Goal: Navigation & Orientation: Find specific page/section

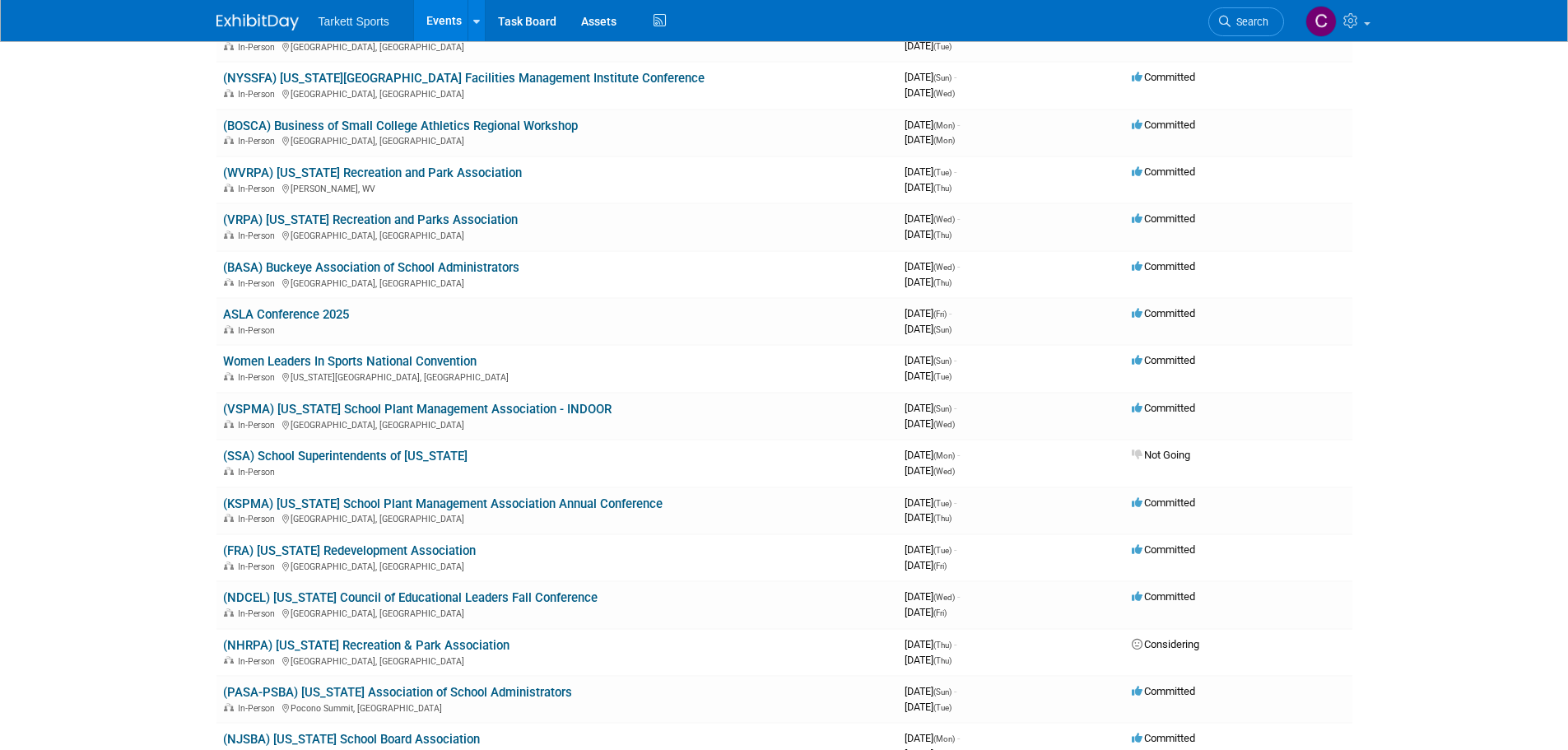
scroll to position [164, 0]
click at [388, 455] on link "(SSA) School Superintendents of [US_STATE]" at bounding box center [345, 455] width 245 height 15
click at [408, 498] on link "(KSPMA) [US_STATE] School Plant Management Association Annual Conference" at bounding box center [443, 502] width 440 height 15
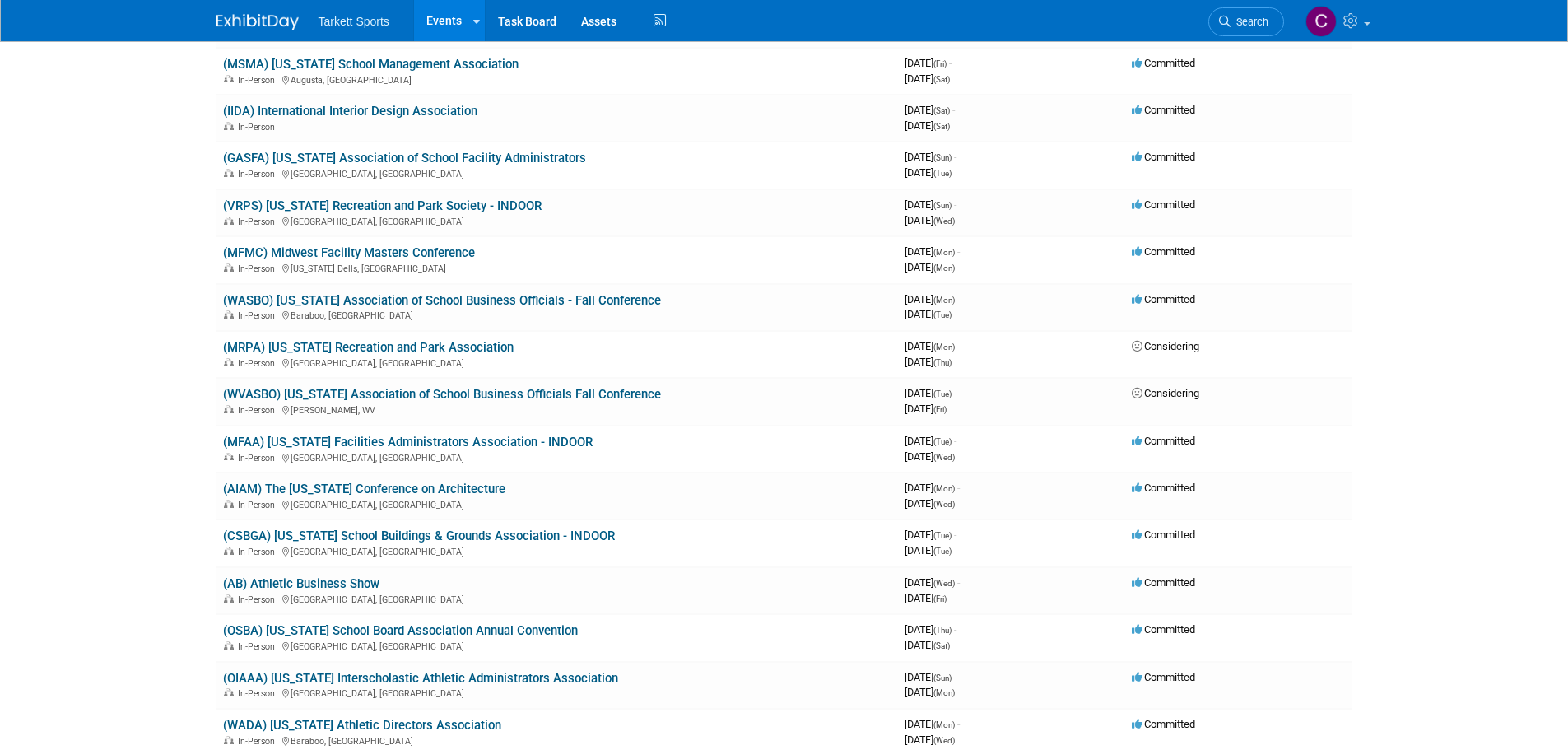
scroll to position [1152, 0]
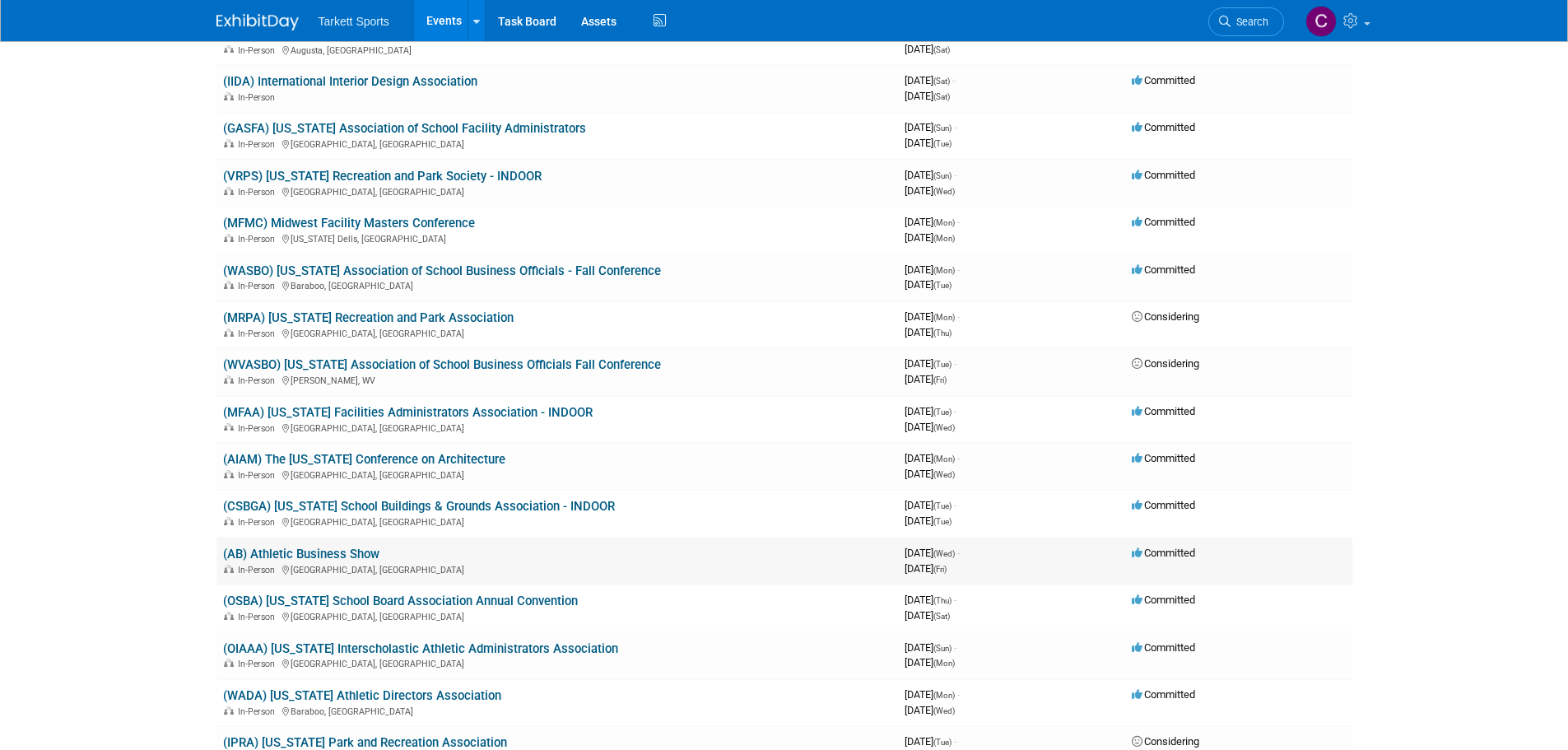
click at [368, 550] on link "(AB) Athletic Business Show" at bounding box center [300, 553] width 156 height 15
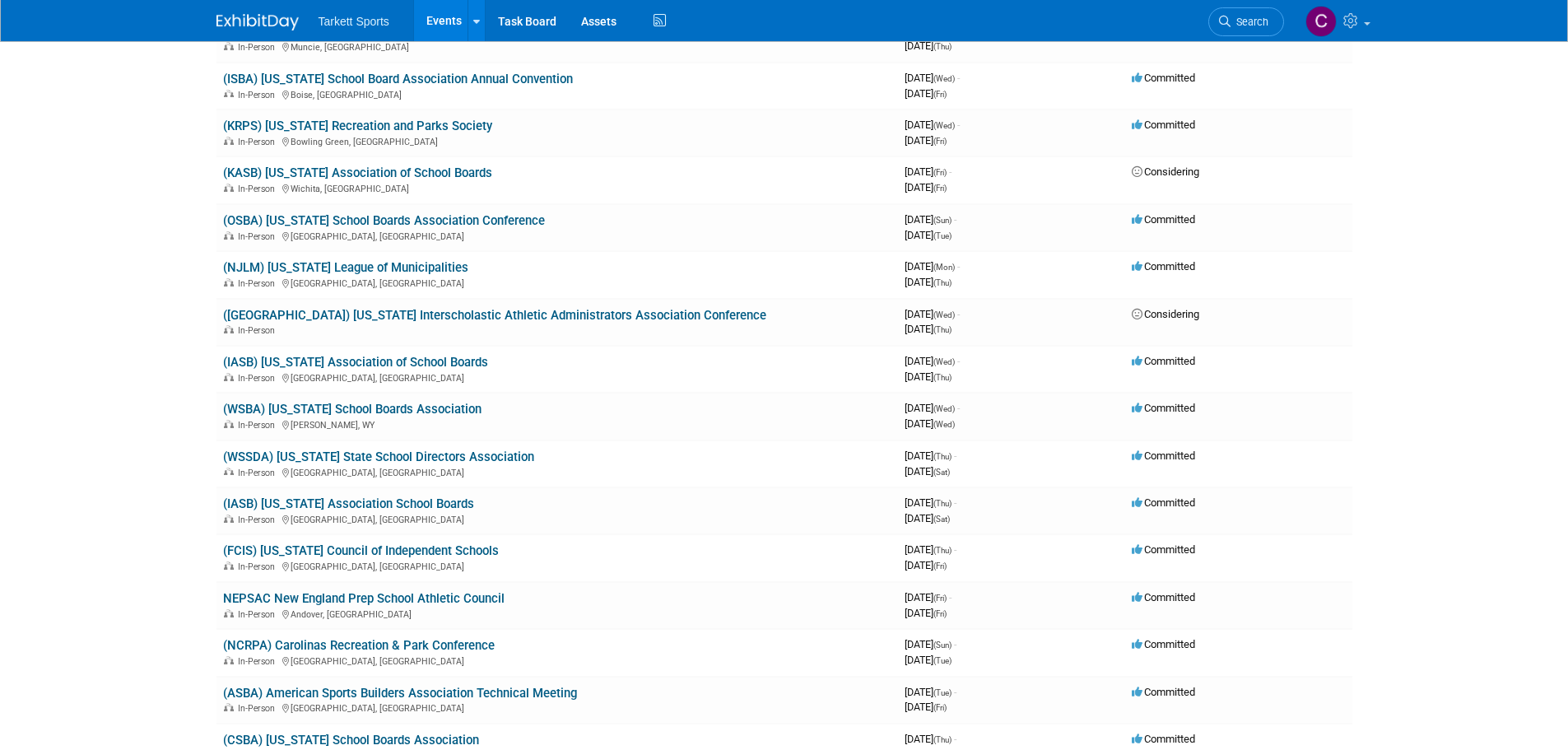
scroll to position [1893, 0]
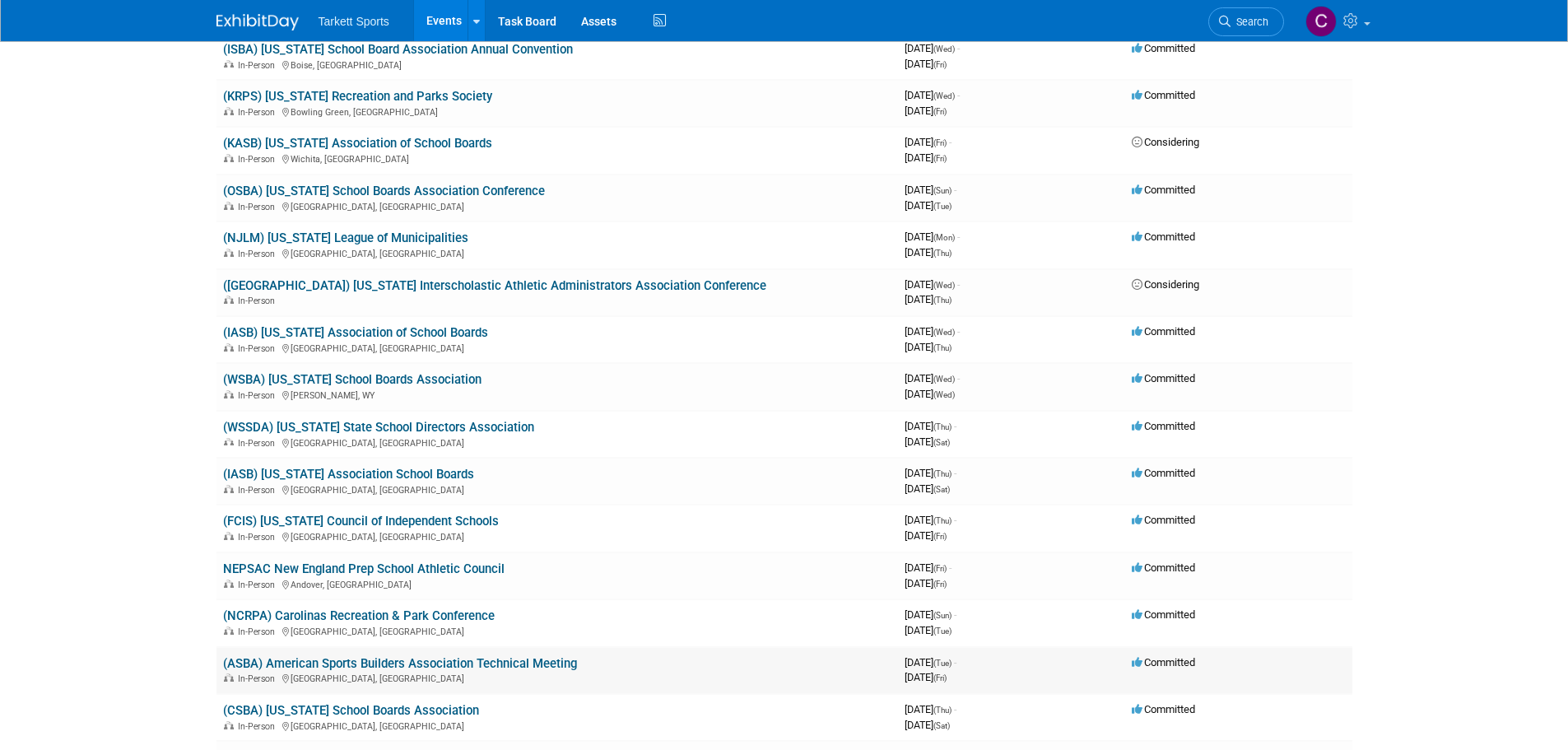
click at [457, 667] on link "(ASBA) American Sports Builders Association Technical Meeting" at bounding box center [400, 662] width 354 height 15
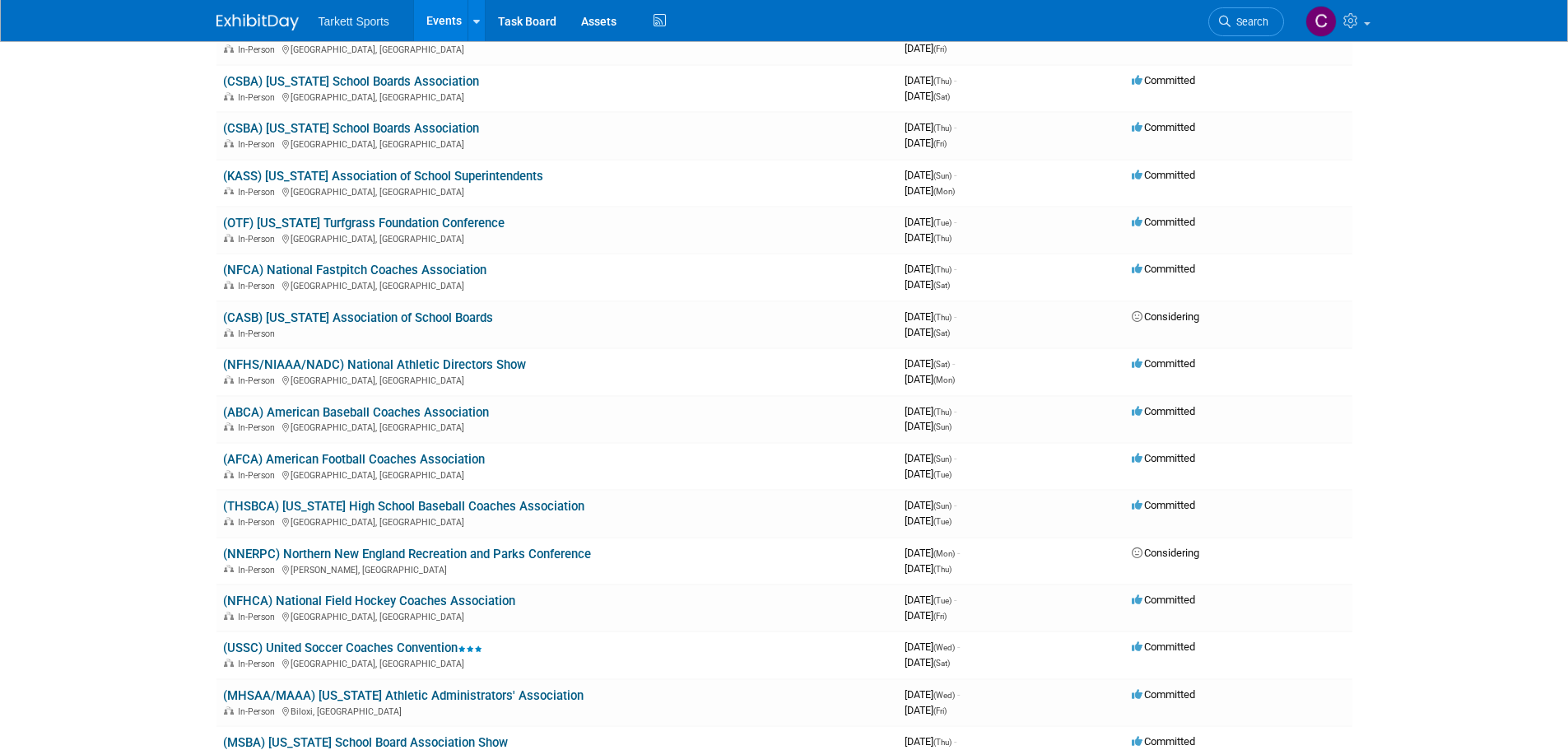
scroll to position [2551, 0]
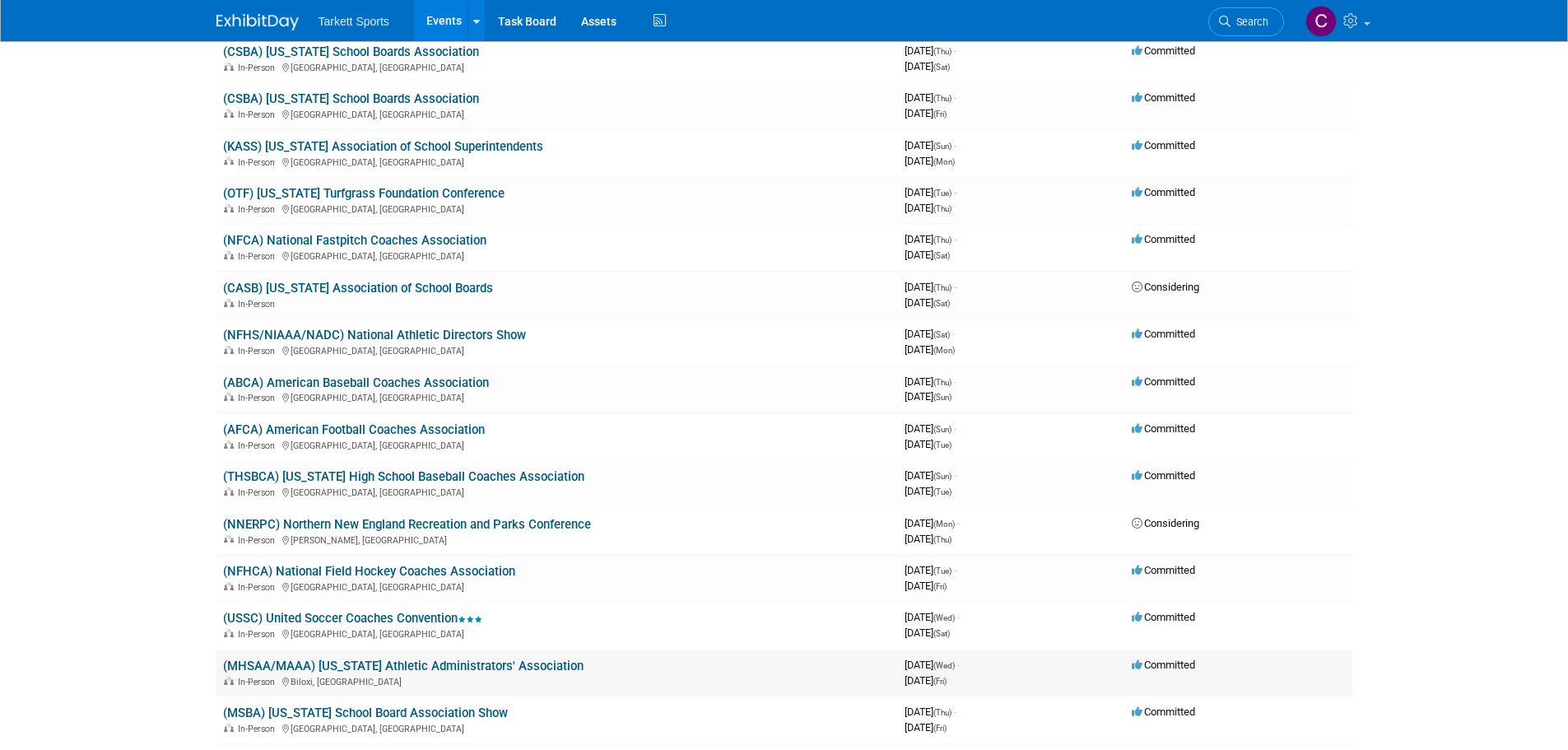
click at [410, 669] on link "(MHSAA/MAAA) [US_STATE] Athletic Administrators' Association" at bounding box center [403, 665] width 360 height 15
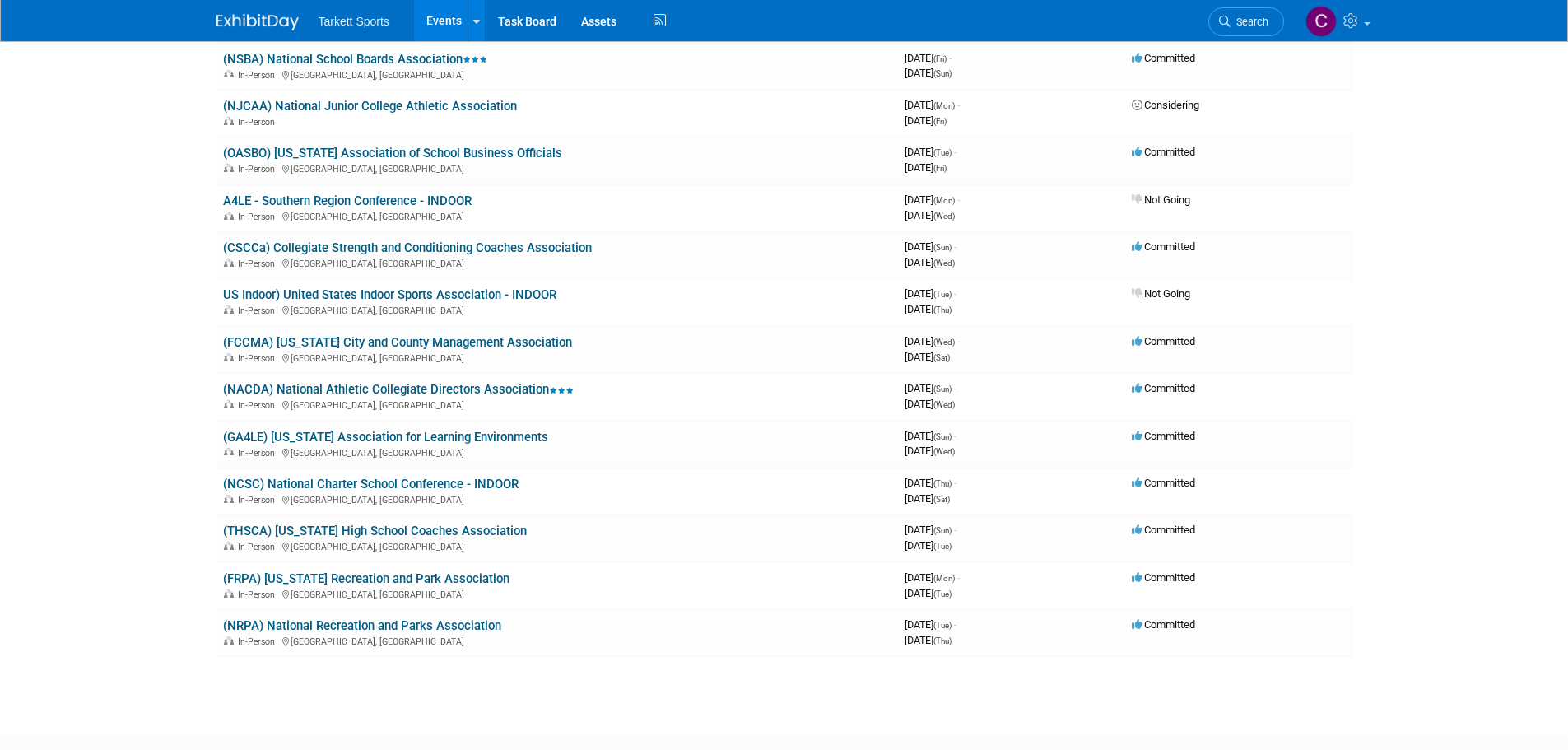
scroll to position [4526, 0]
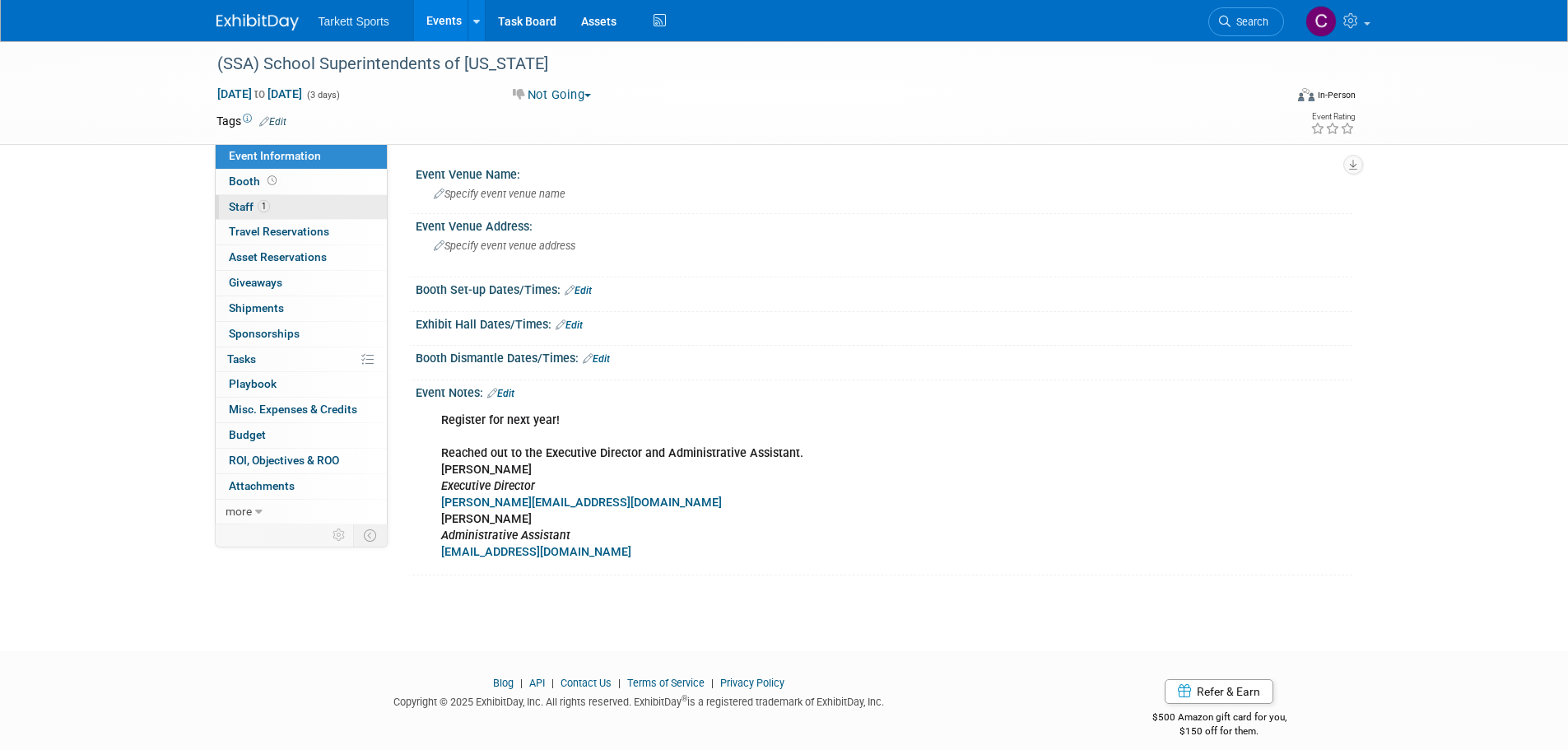
click at [231, 208] on span "Staff 1" at bounding box center [249, 206] width 41 height 13
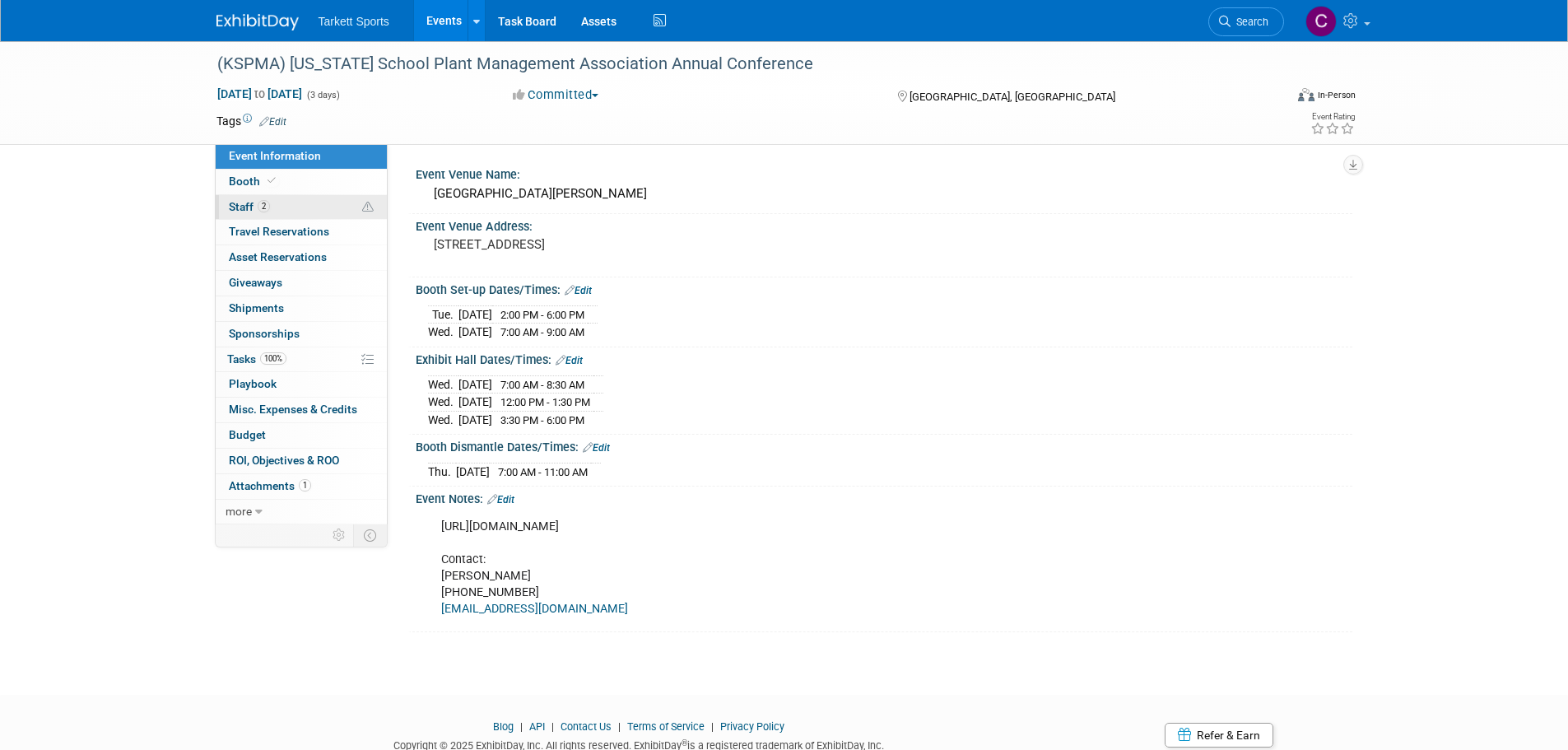
click at [241, 196] on link "2 Staff 2" at bounding box center [301, 207] width 171 height 25
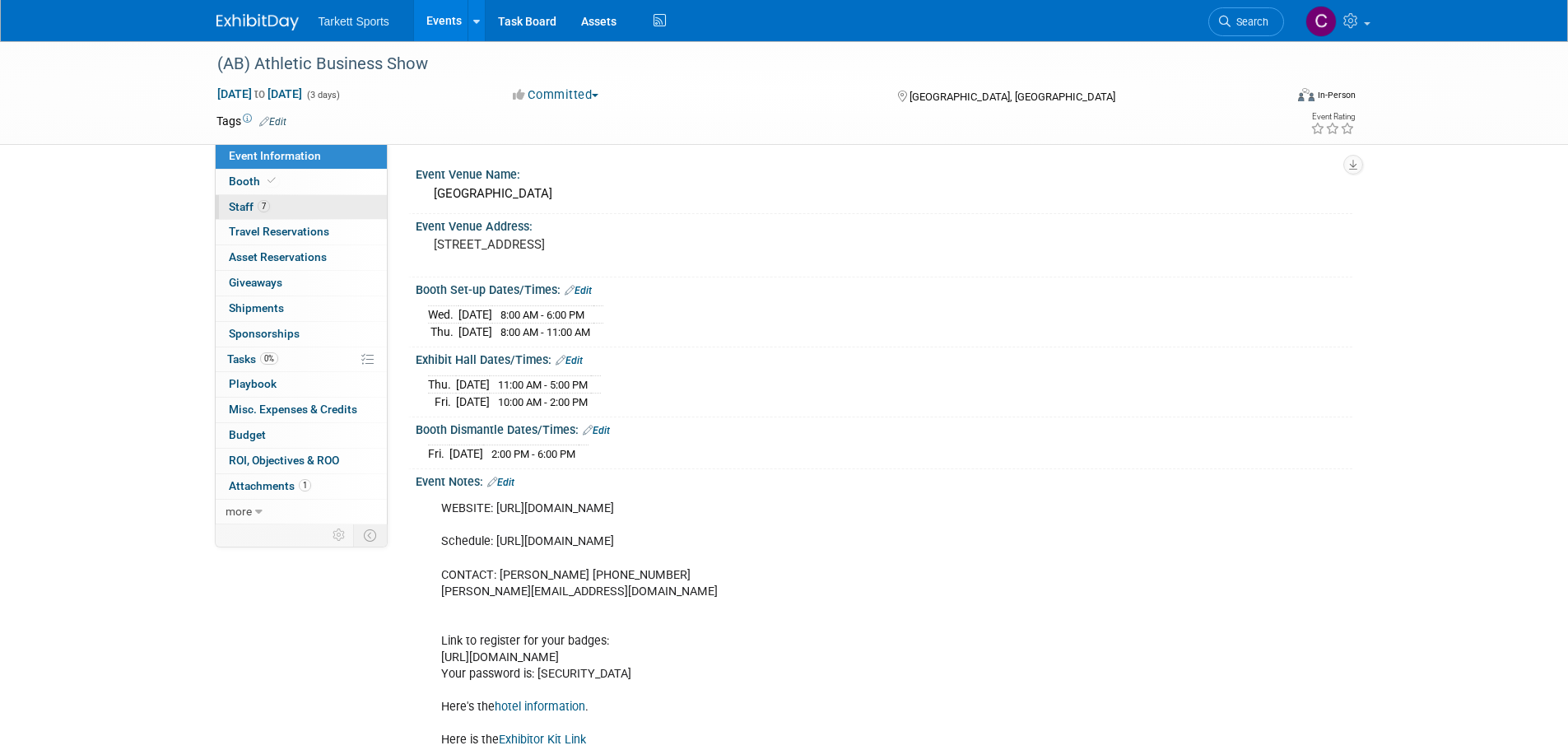
click at [241, 204] on span "Staff 7" at bounding box center [249, 206] width 41 height 13
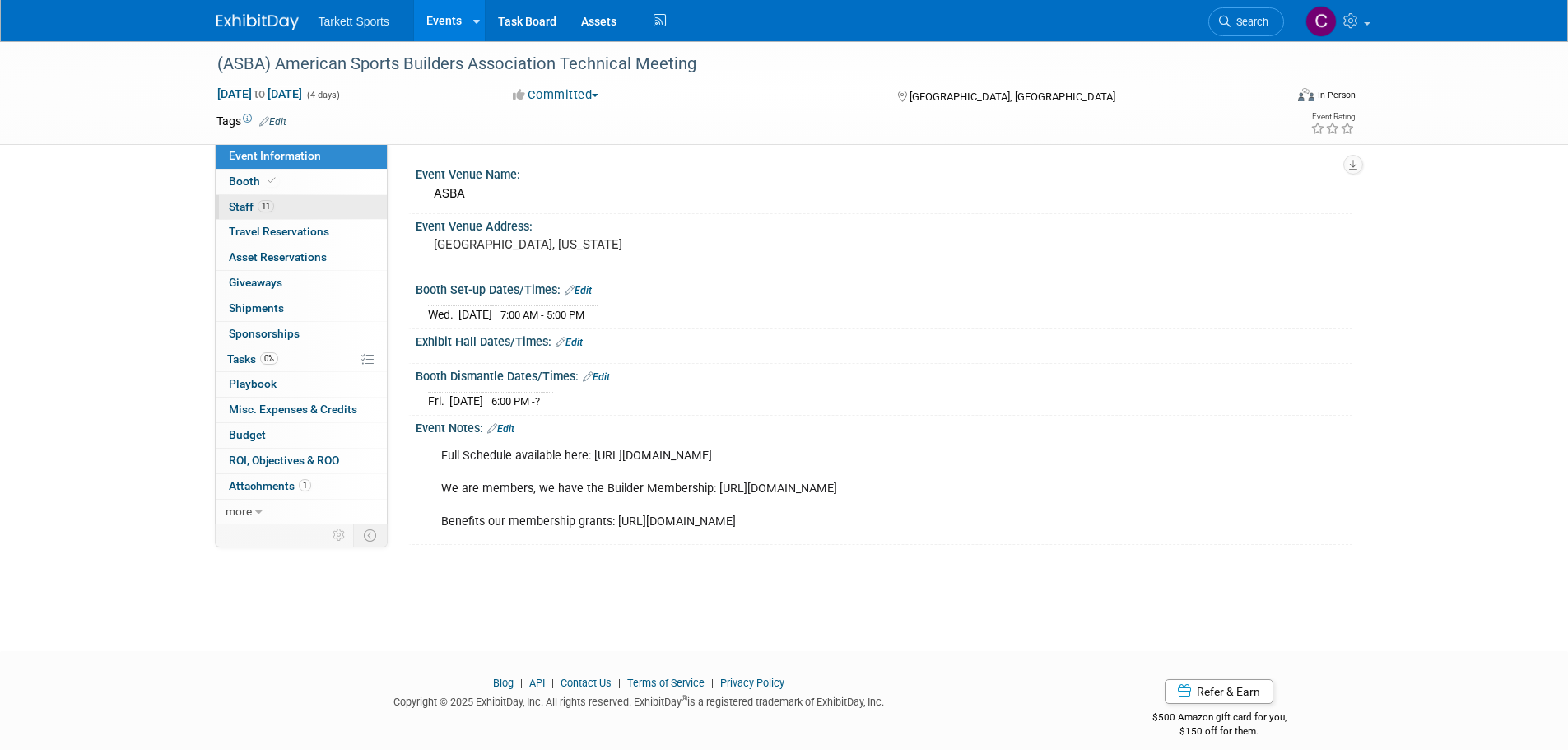
click at [236, 203] on span "Staff 11" at bounding box center [252, 206] width 46 height 13
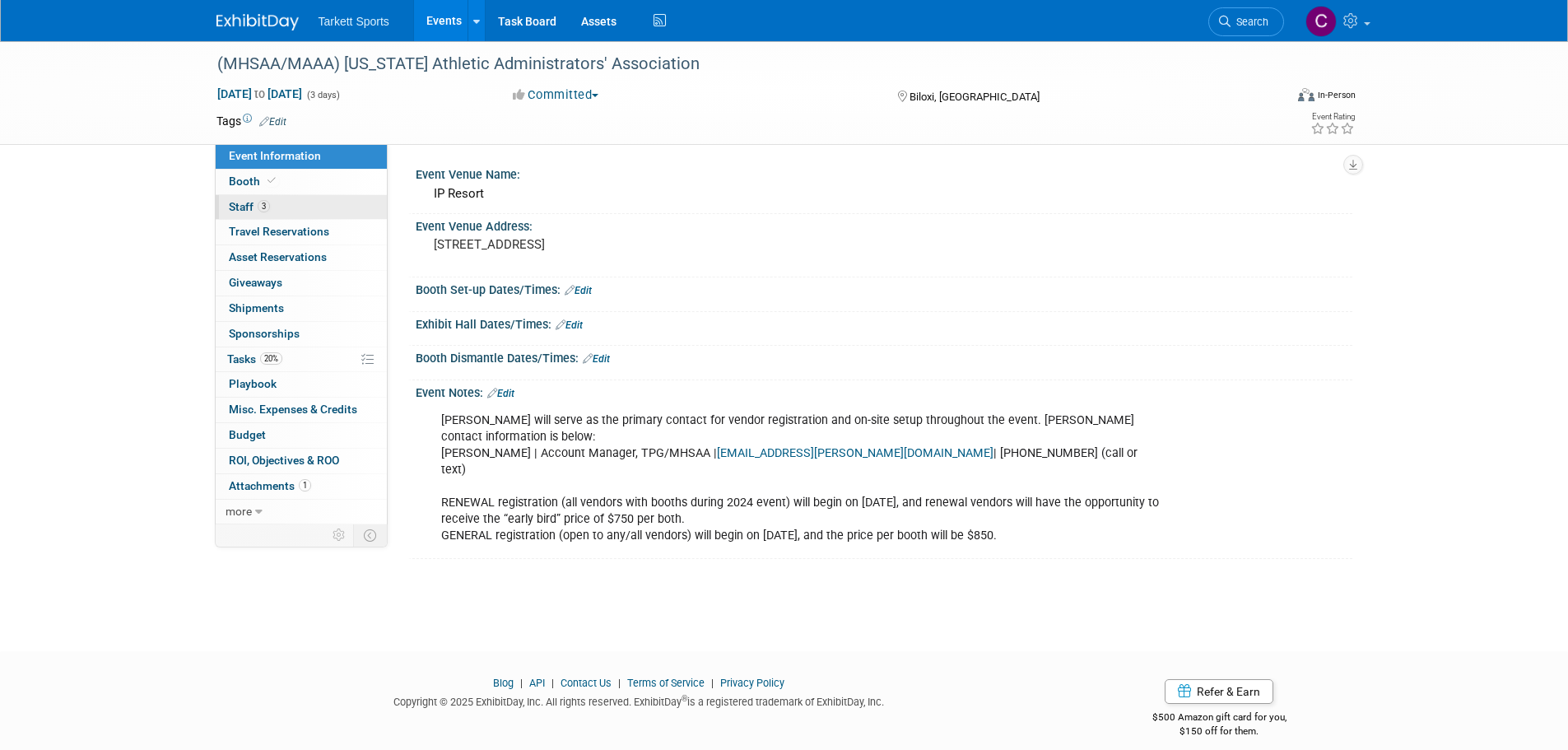
click at [233, 199] on link "3 Staff 3" at bounding box center [301, 207] width 171 height 25
